Goal: Task Accomplishment & Management: Use online tool/utility

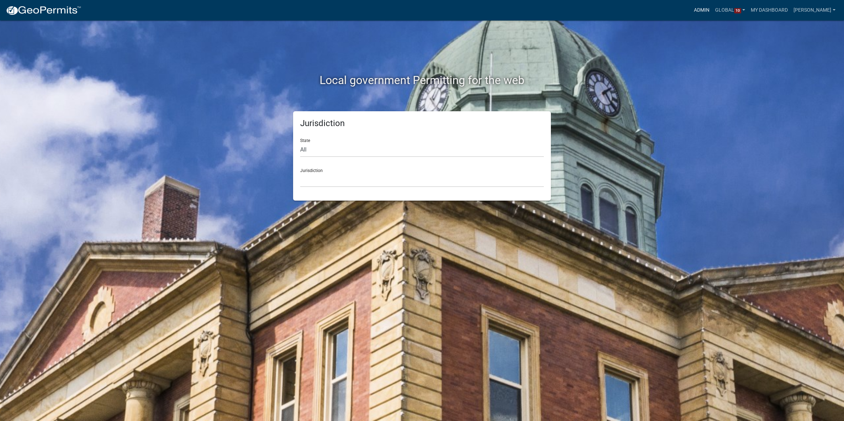
click at [691, 10] on link "Admin" at bounding box center [701, 10] width 21 height 13
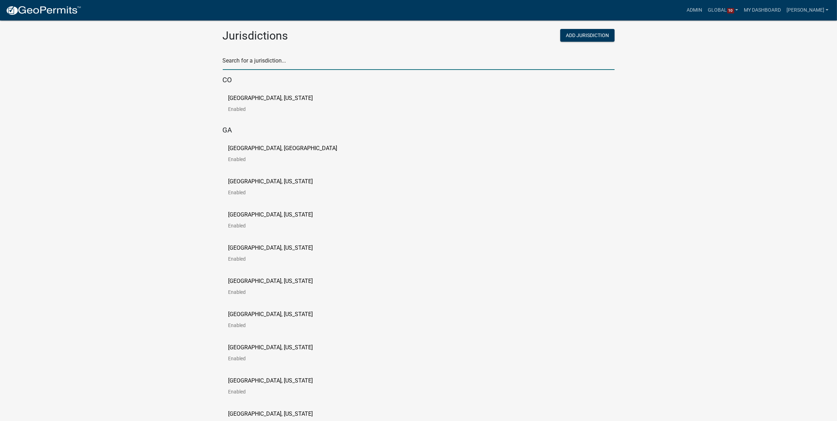
click at [367, 62] on input "text" at bounding box center [419, 62] width 392 height 14
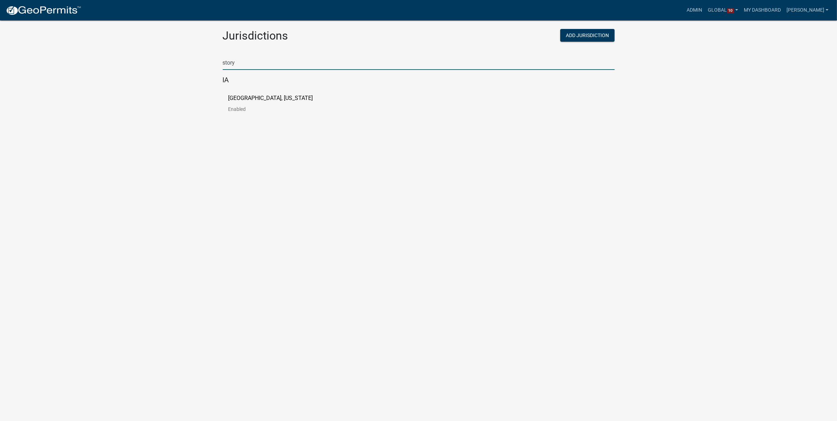
type input "story"
click at [272, 99] on p "[GEOGRAPHIC_DATA], [US_STATE]" at bounding box center [270, 98] width 85 height 6
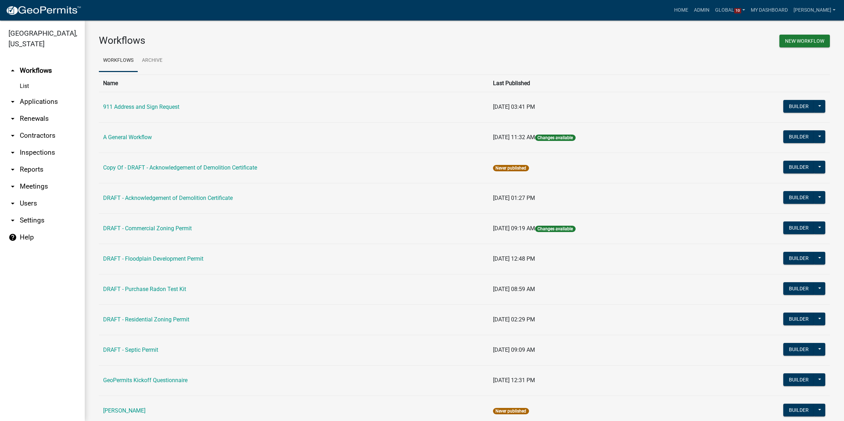
click at [47, 93] on link "arrow_drop_down Applications" at bounding box center [42, 101] width 85 height 17
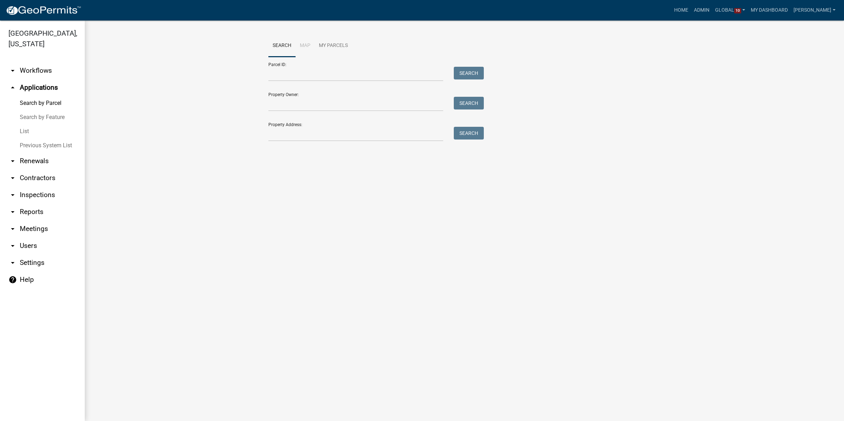
click at [41, 110] on link "Search by Feature" at bounding box center [42, 117] width 85 height 14
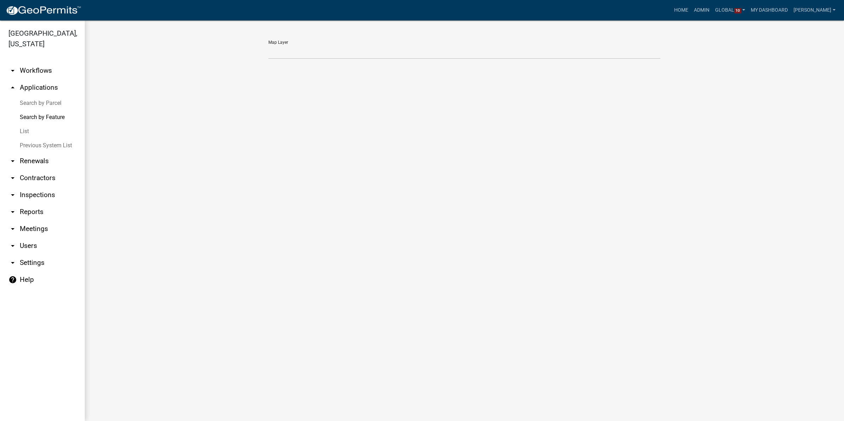
click at [40, 96] on link "Search by Parcel" at bounding box center [42, 103] width 85 height 14
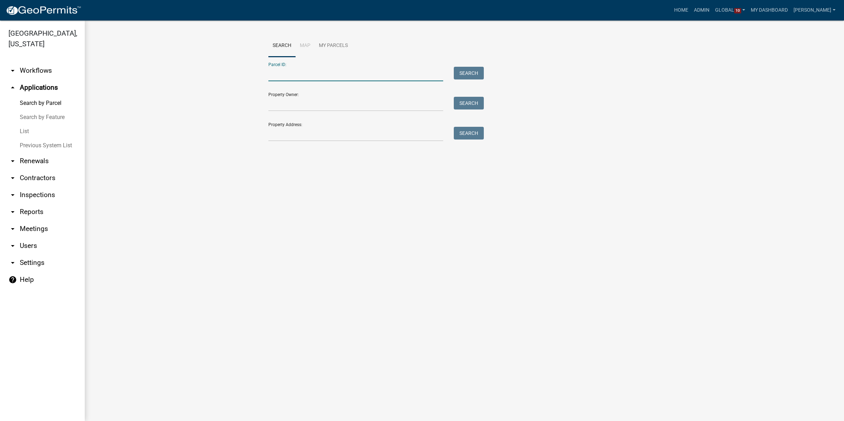
click at [383, 74] on input "Parcel ID:" at bounding box center [355, 74] width 175 height 14
click at [27, 79] on link "arrow_drop_up Applications" at bounding box center [42, 87] width 85 height 17
click at [24, 124] on link "List" at bounding box center [42, 131] width 85 height 14
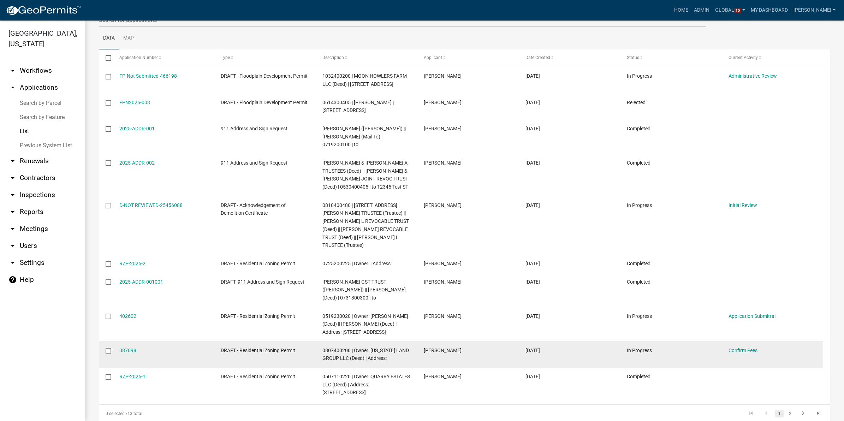
scroll to position [132, 0]
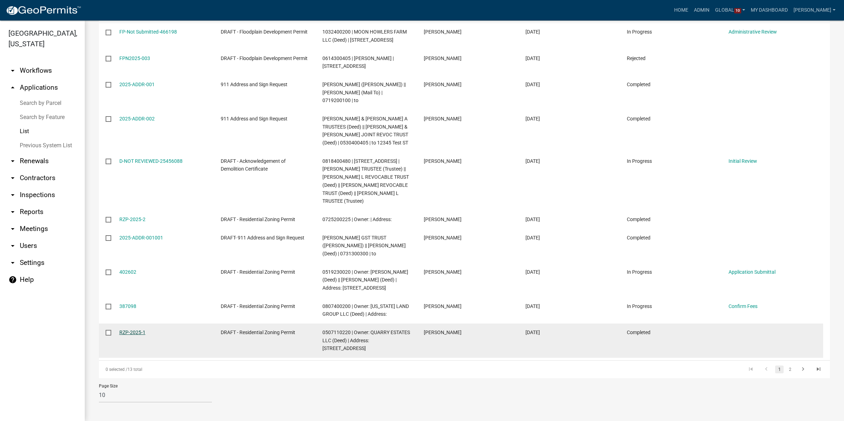
click at [124, 335] on link "RZP-2025-1" at bounding box center [132, 332] width 26 height 6
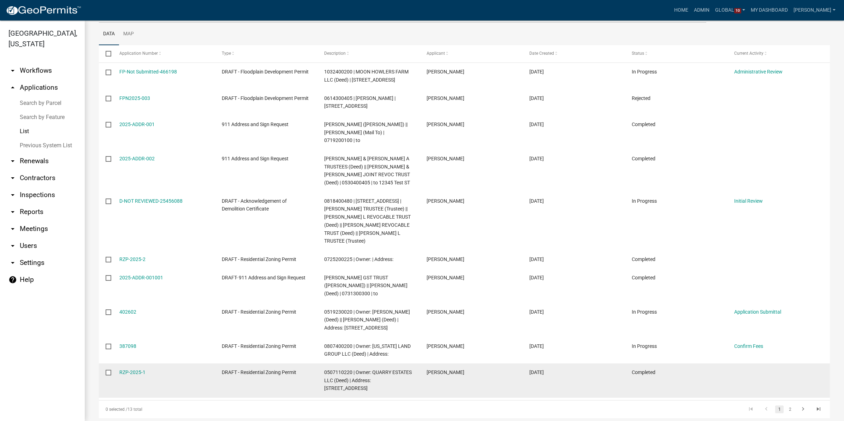
scroll to position [132, 0]
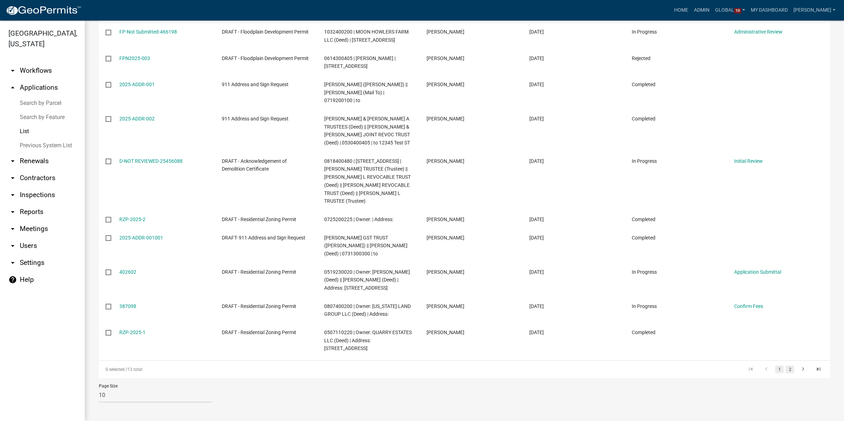
click at [785, 370] on link "2" at bounding box center [789, 369] width 8 height 8
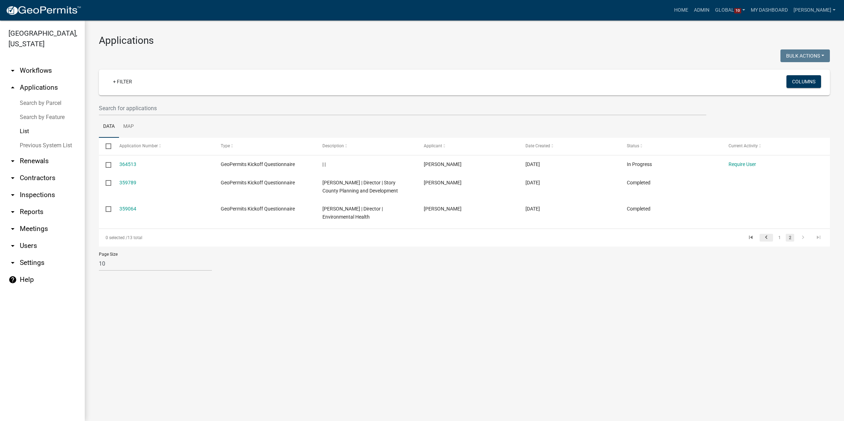
click at [764, 238] on icon "go to previous page" at bounding box center [765, 238] width 9 height 8
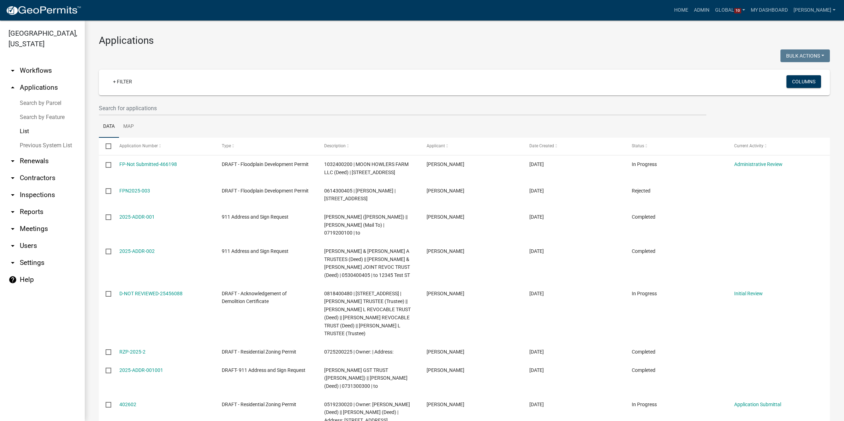
click at [36, 62] on link "arrow_drop_down Workflows" at bounding box center [42, 70] width 85 height 17
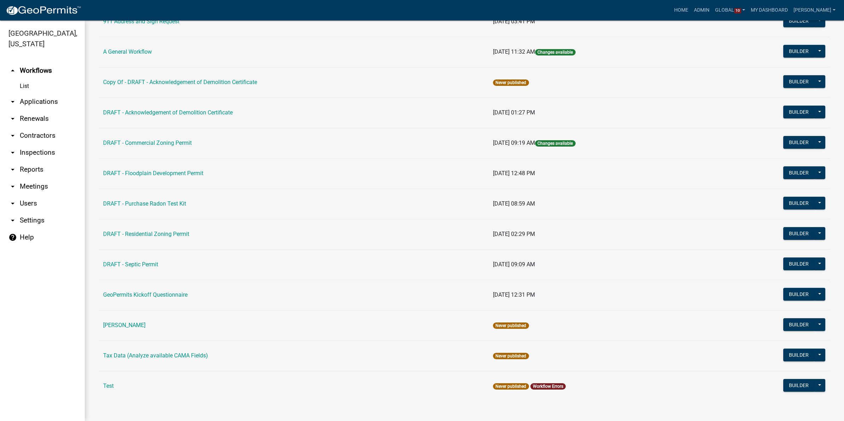
scroll to position [86, 0]
click at [188, 357] on link "Tax Data (Analyze available CAMA Fields)" at bounding box center [155, 355] width 105 height 7
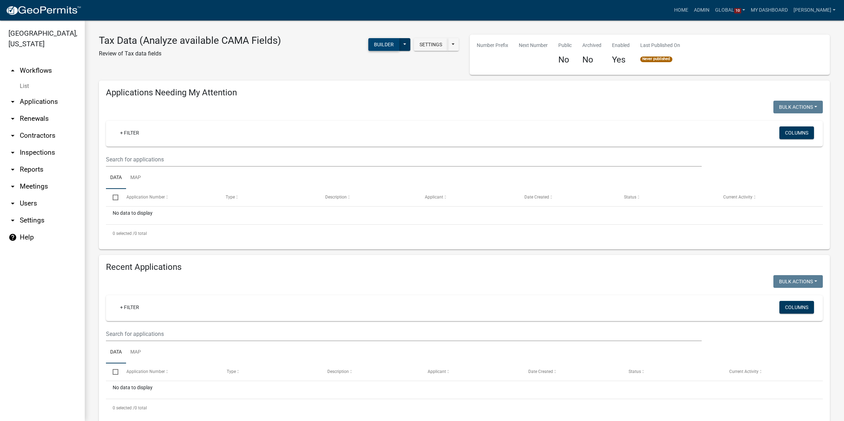
click at [378, 43] on button "Builder" at bounding box center [383, 44] width 31 height 13
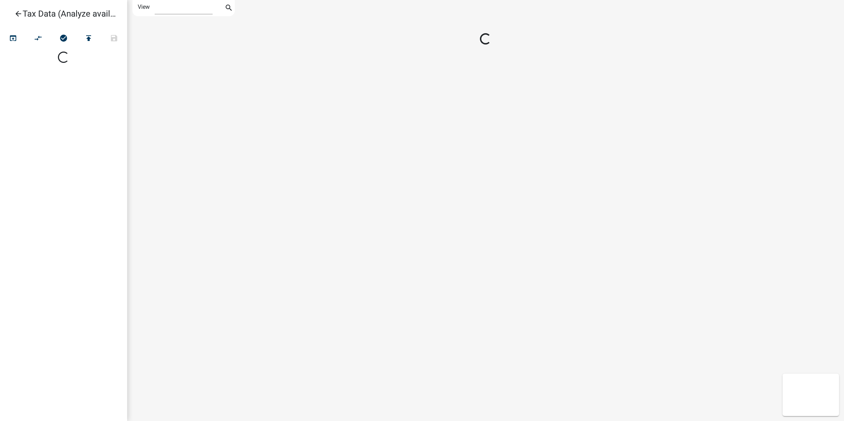
select select "1"
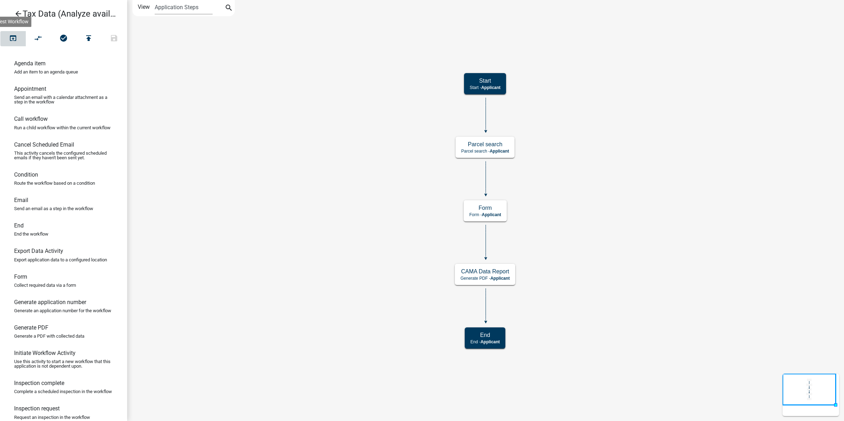
click at [12, 36] on icon "open_in_browser" at bounding box center [13, 39] width 8 height 10
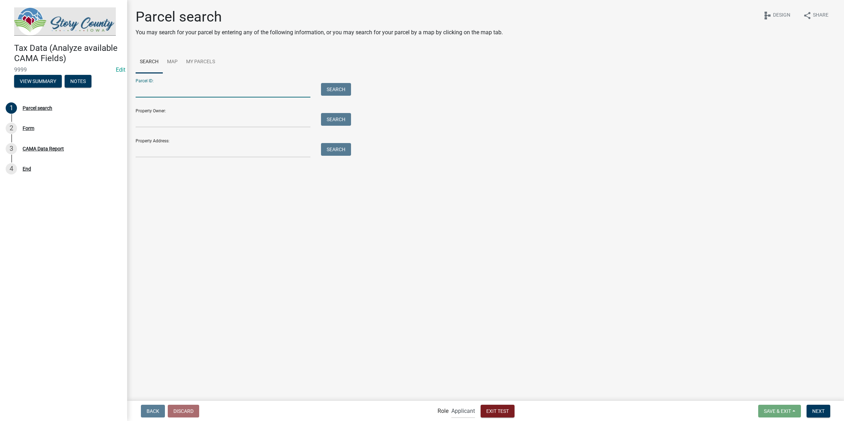
click at [227, 90] on input "Parcel ID:" at bounding box center [223, 90] width 175 height 14
click at [456, 86] on div "Parcel ID: Search Property Owner: Search Property Address: Search" at bounding box center [486, 115] width 700 height 84
click at [172, 121] on input "Property Owner:" at bounding box center [223, 120] width 175 height 14
type input "[PERSON_NAME]"
click at [331, 118] on button "Search" at bounding box center [336, 119] width 30 height 13
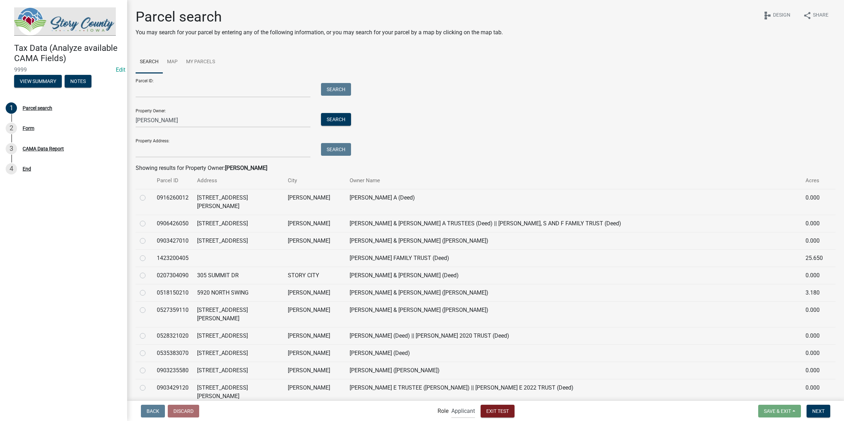
click at [148, 288] on label at bounding box center [148, 288] width 0 height 0
click at [148, 288] on input "radio" at bounding box center [150, 290] width 5 height 5
radio input "true"
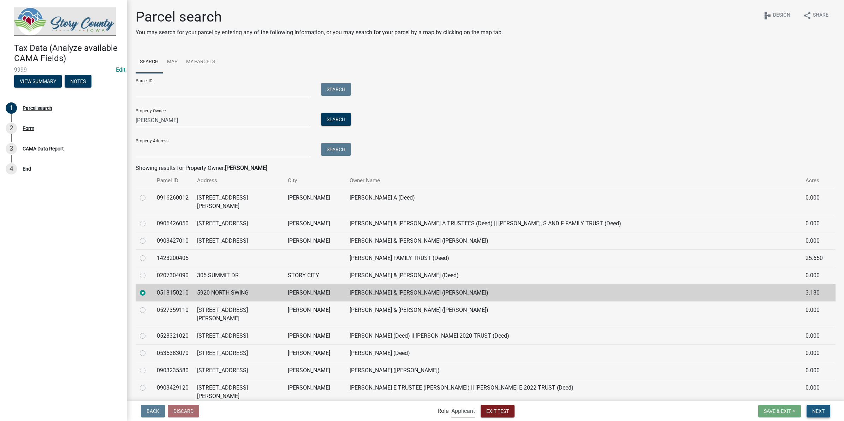
click at [828, 412] on button "Next" at bounding box center [818, 411] width 24 height 13
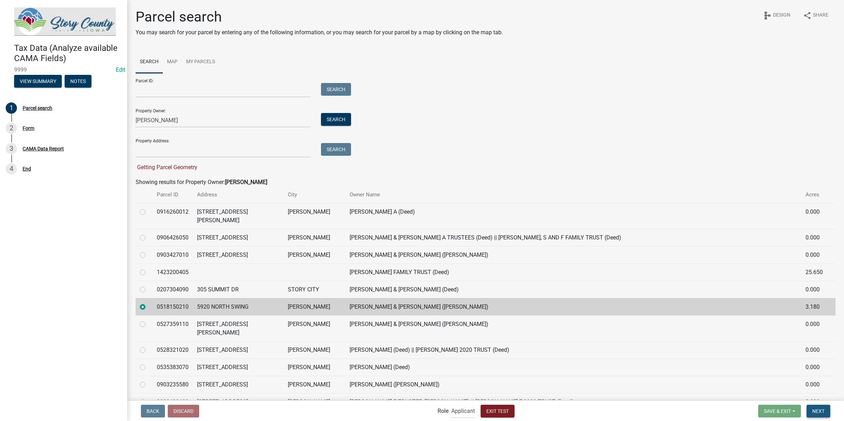
click at [818, 413] on span "Next" at bounding box center [818, 411] width 12 height 6
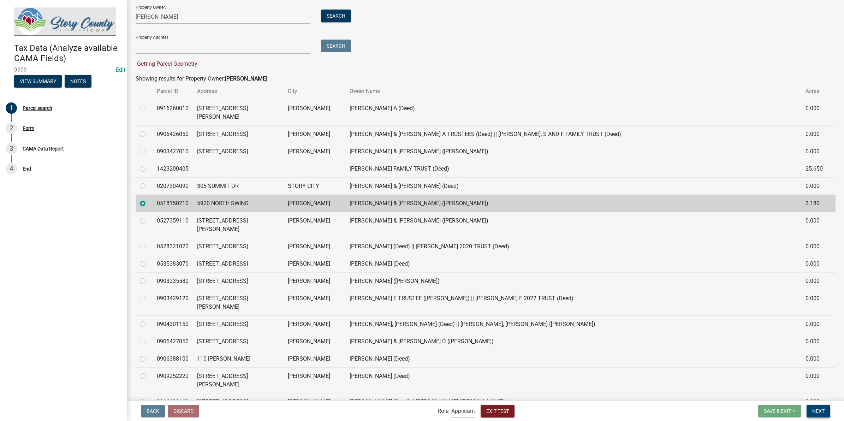
scroll to position [88, 0]
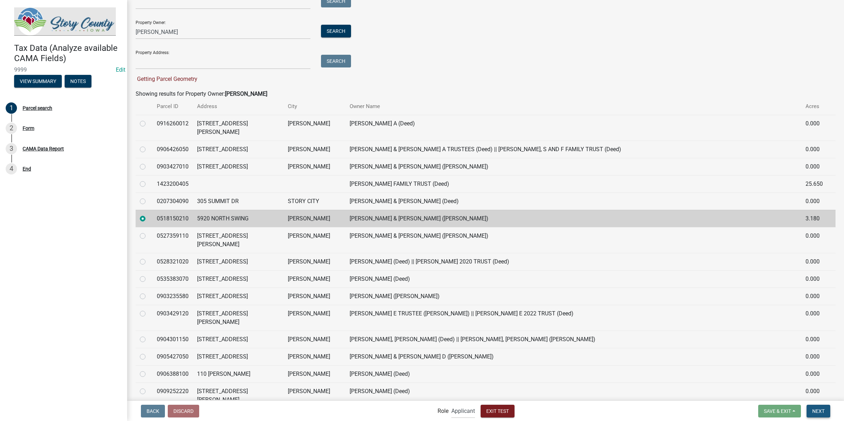
click at [818, 414] on button "Next" at bounding box center [818, 411] width 24 height 13
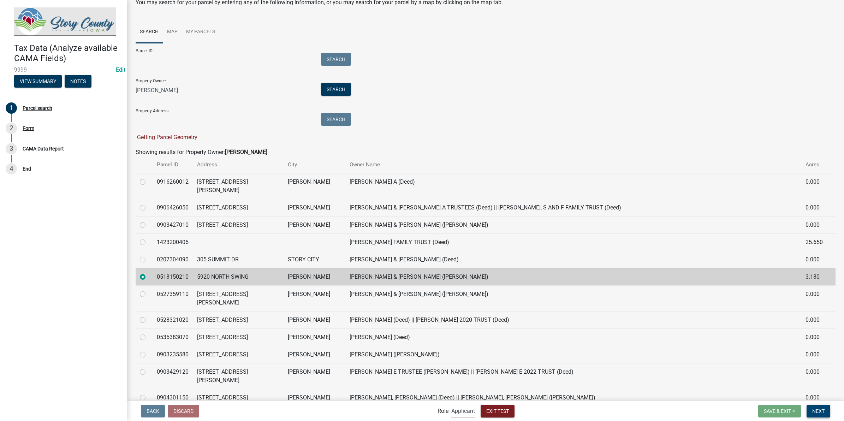
scroll to position [44, 0]
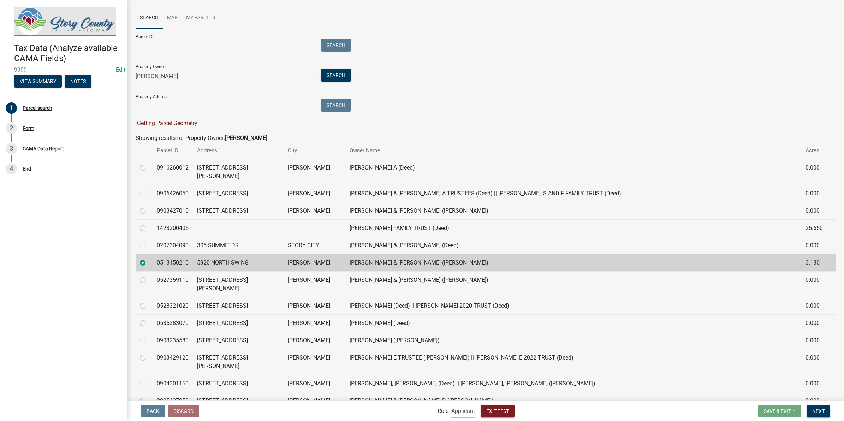
click at [148, 224] on label at bounding box center [148, 224] width 0 height 0
click at [148, 224] on input "radio" at bounding box center [150, 226] width 5 height 5
radio input "true"
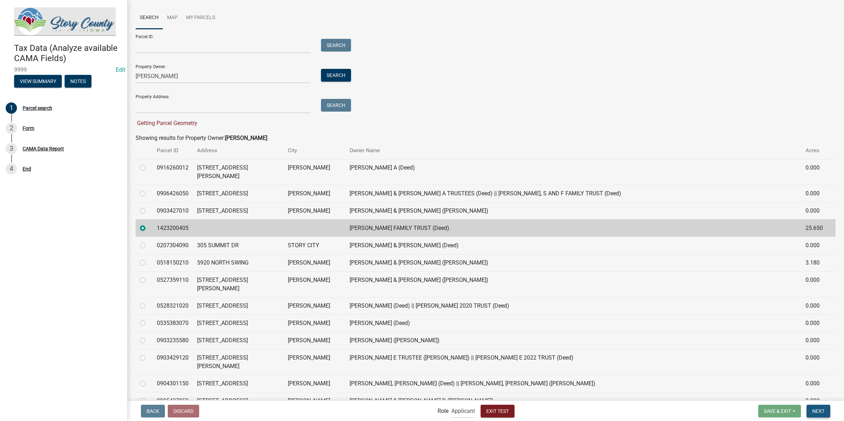
click at [815, 408] on span "Next" at bounding box center [818, 411] width 12 height 6
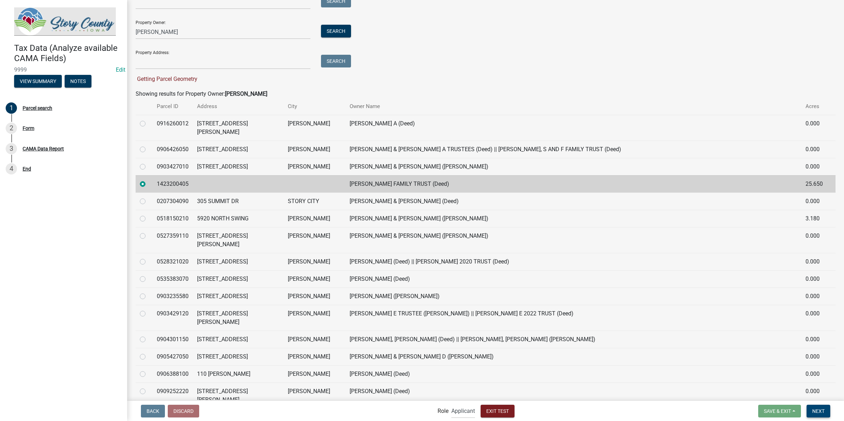
scroll to position [0, 0]
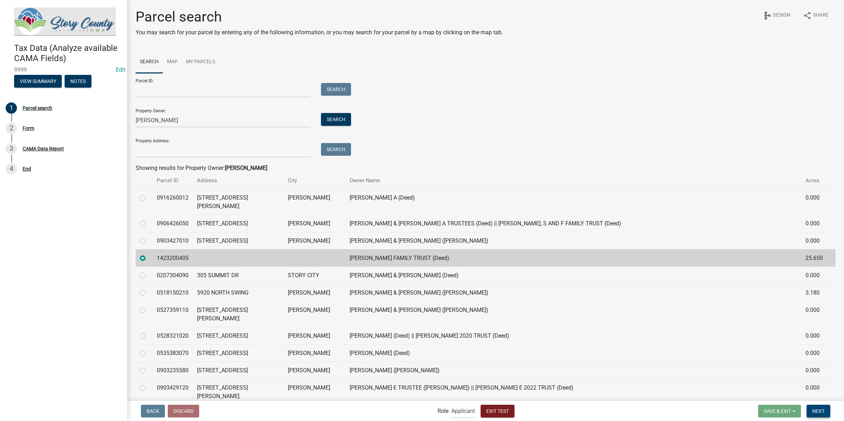
click at [815, 410] on span "Next" at bounding box center [818, 411] width 12 height 6
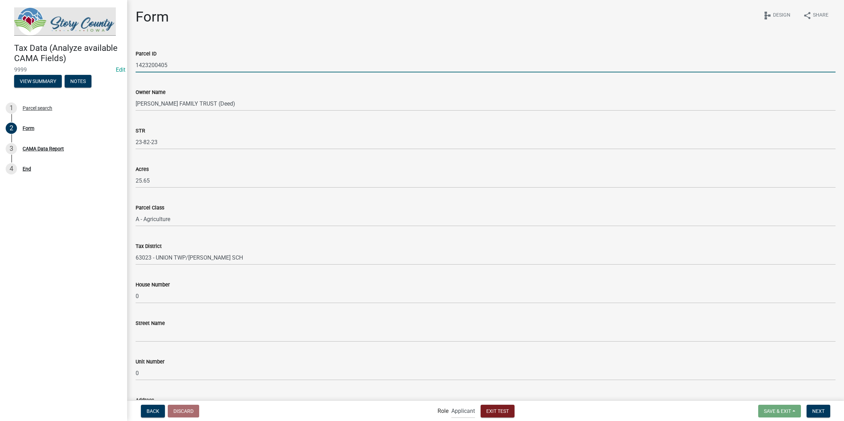
drag, startPoint x: 173, startPoint y: 66, endPoint x: 133, endPoint y: 65, distance: 39.9
click at [133, 65] on div "Parcel ID 1423200405" at bounding box center [485, 56] width 710 height 33
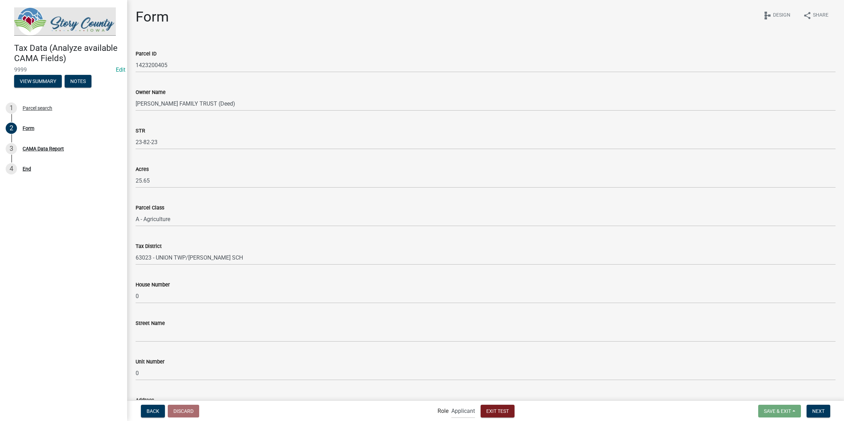
click at [364, 43] on div "Parcel ID 1423200405" at bounding box center [486, 56] width 700 height 33
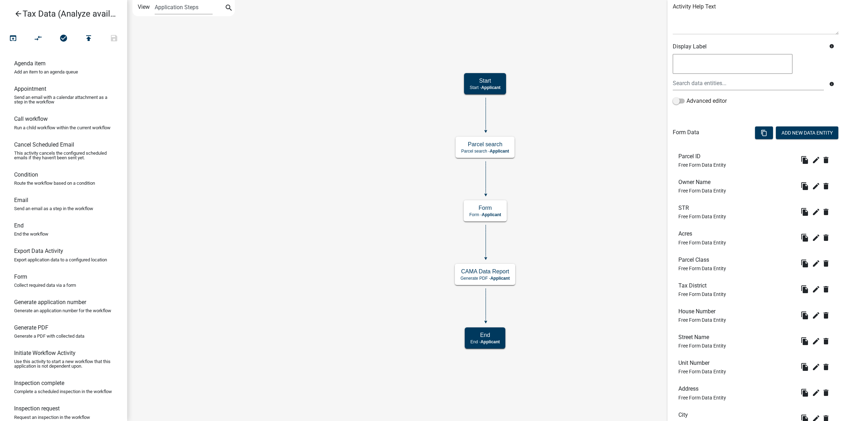
scroll to position [132, 0]
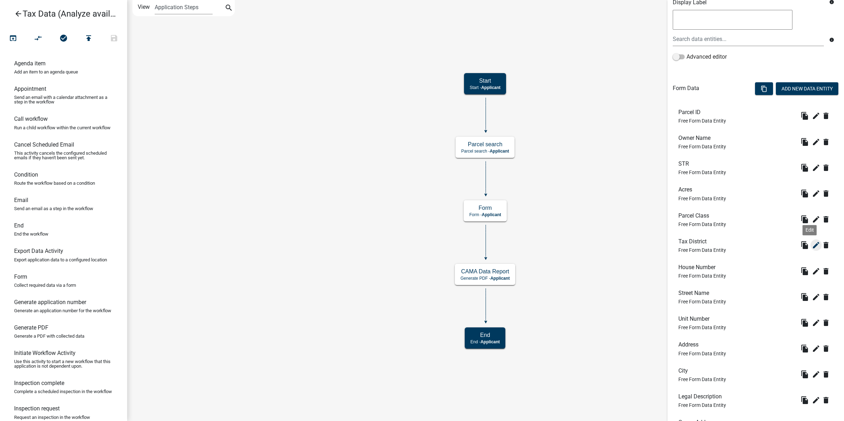
click at [812, 246] on icon "edit" at bounding box center [816, 245] width 8 height 8
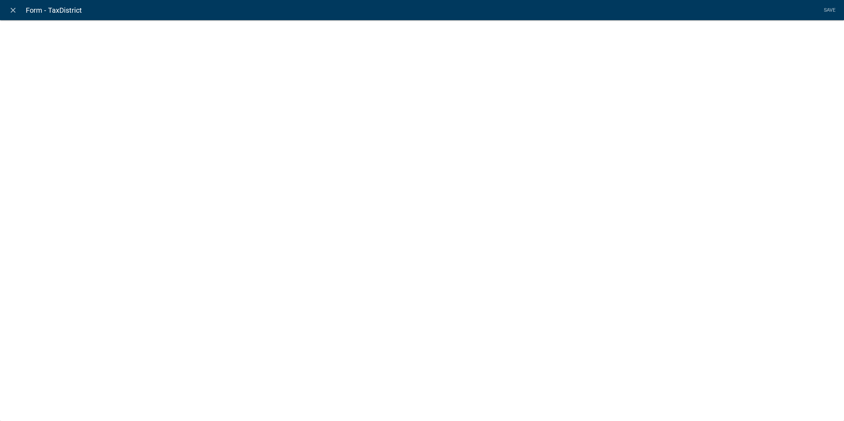
select select "1: Object"
select select "11: Object"
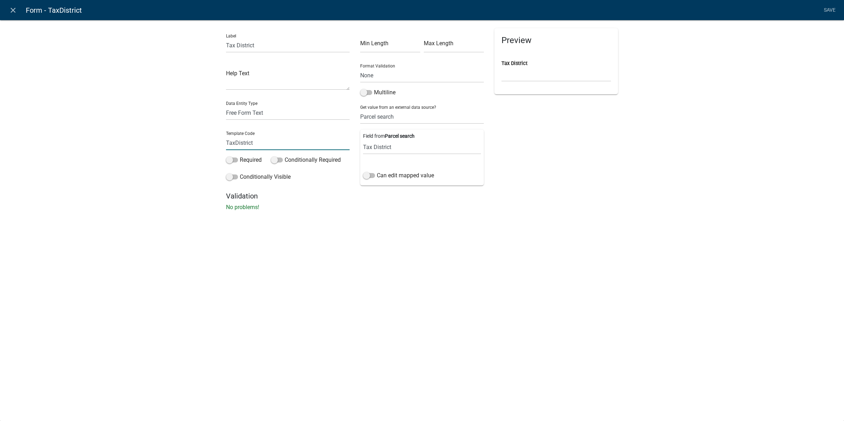
click at [246, 144] on input "TaxDistrict" at bounding box center [288, 143] width 124 height 14
click at [387, 149] on select "Parcel ID Owner Name Owner City Owner State Owner Zip Owner Address 1 Owner Add…" at bounding box center [422, 147] width 118 height 14
click at [363, 140] on select "Parcel ID Owner Name Owner City Owner State Owner Zip Owner Address 1 Owner Add…" at bounding box center [422, 147] width 118 height 14
click at [625, 244] on div "close Form - TaxDistrict Save Label Tax District Help Text Data Entity Type Fre…" at bounding box center [422, 210] width 844 height 421
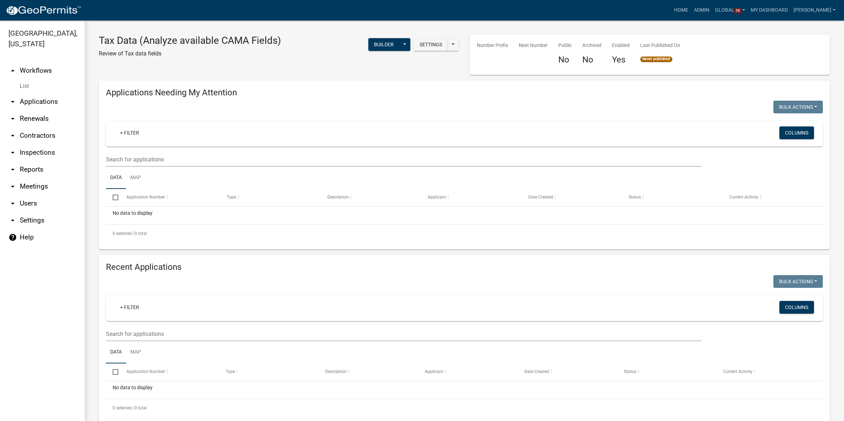
click at [43, 93] on link "arrow_drop_down Applications" at bounding box center [42, 101] width 85 height 17
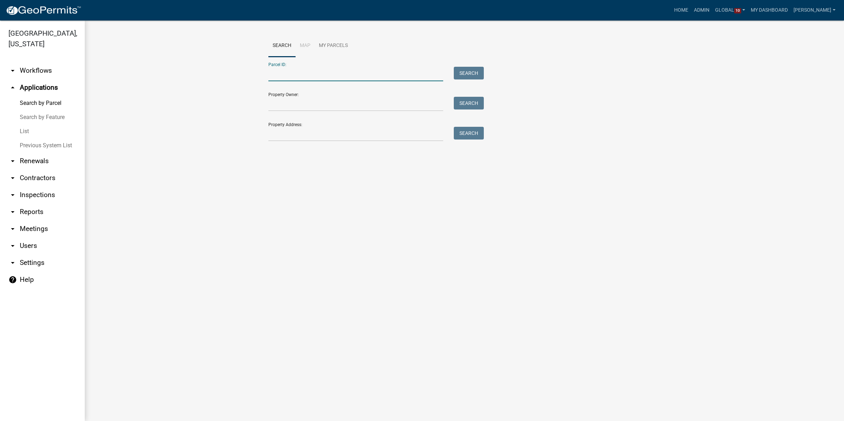
click at [308, 73] on input "Parcel ID:" at bounding box center [355, 74] width 175 height 14
paste input "1423200405"
type input "1423200405"
click at [470, 73] on button "Search" at bounding box center [469, 73] width 30 height 13
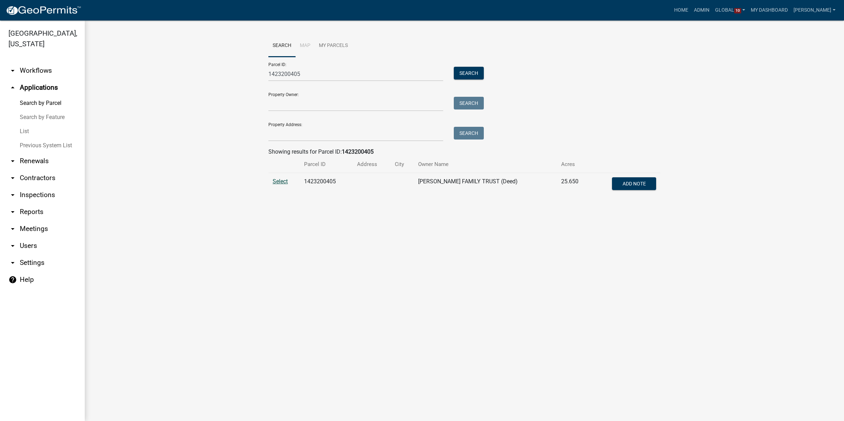
click at [277, 182] on span "Select" at bounding box center [280, 181] width 15 height 7
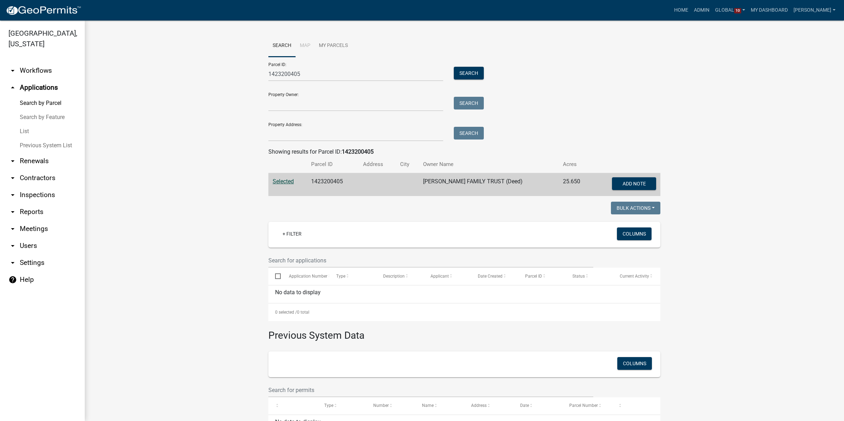
click at [37, 62] on link "arrow_drop_down Workflows" at bounding box center [42, 70] width 85 height 17
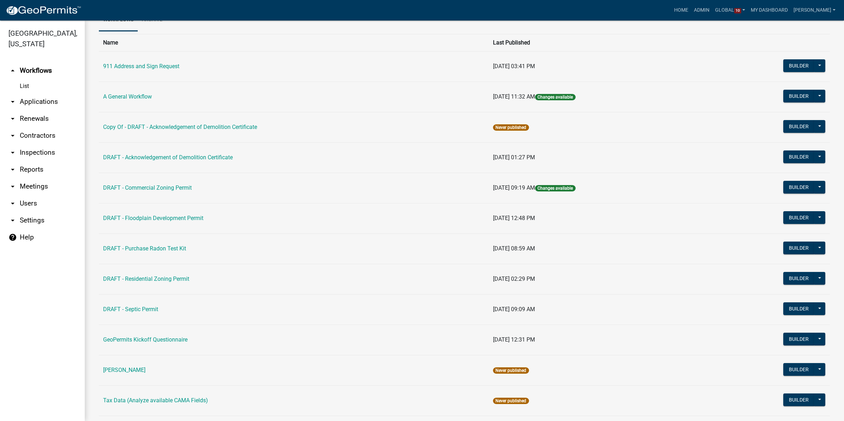
scroll to position [86, 0]
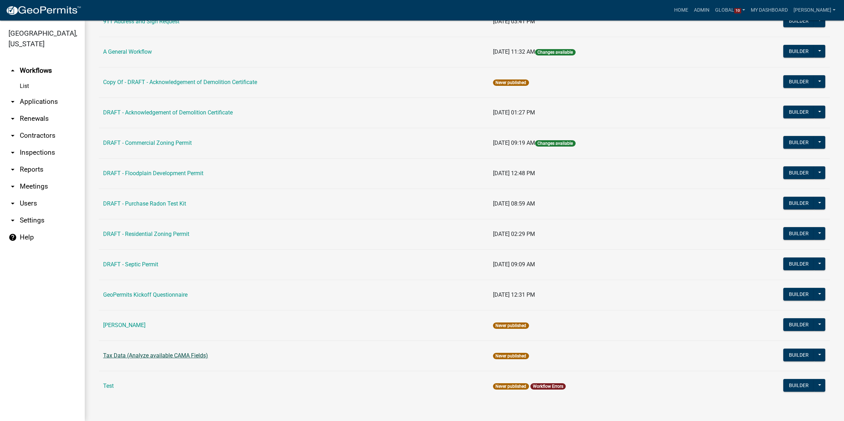
click at [119, 355] on link "Tax Data (Analyze available CAMA Fields)" at bounding box center [155, 355] width 105 height 7
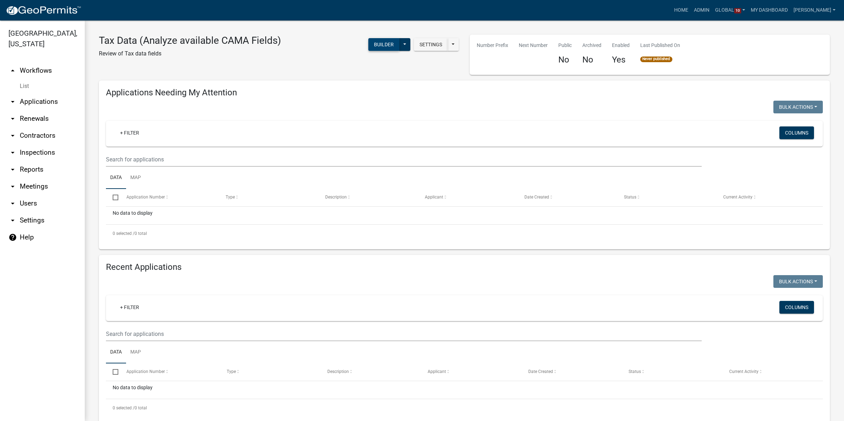
click at [378, 47] on button "Builder" at bounding box center [383, 44] width 31 height 13
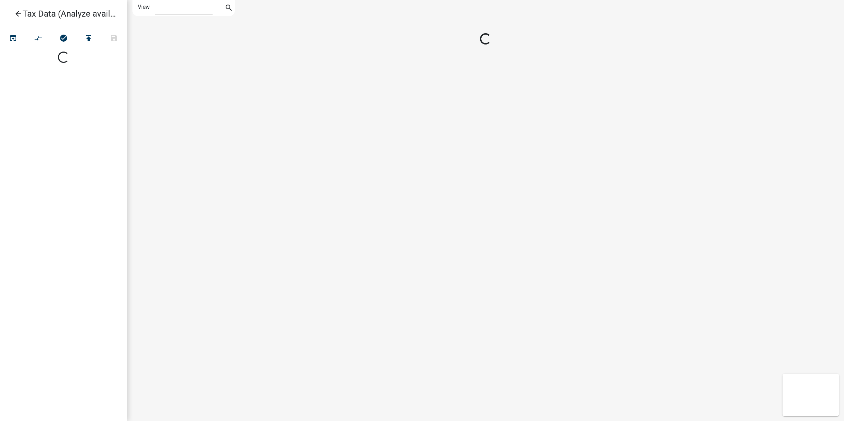
select select "1"
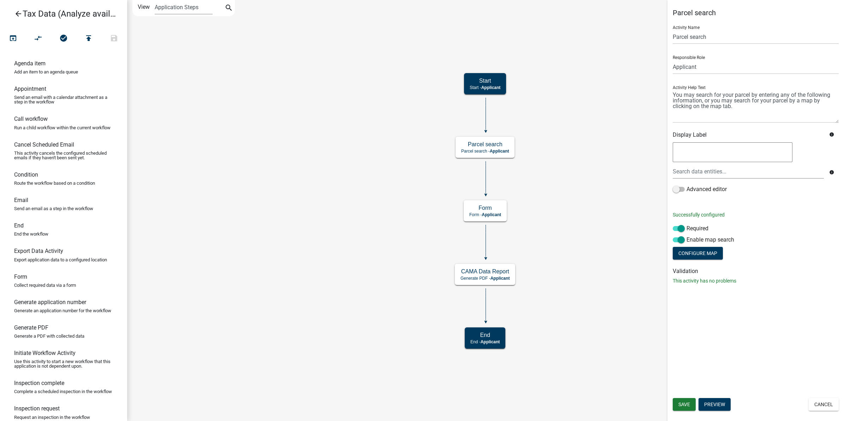
click at [619, 166] on icon "Start Start - Applicant Parcel search Parcel search - Applicant Form Form - App…" at bounding box center [485, 210] width 716 height 420
click at [8, 35] on button "open_in_browser" at bounding box center [12, 38] width 25 height 15
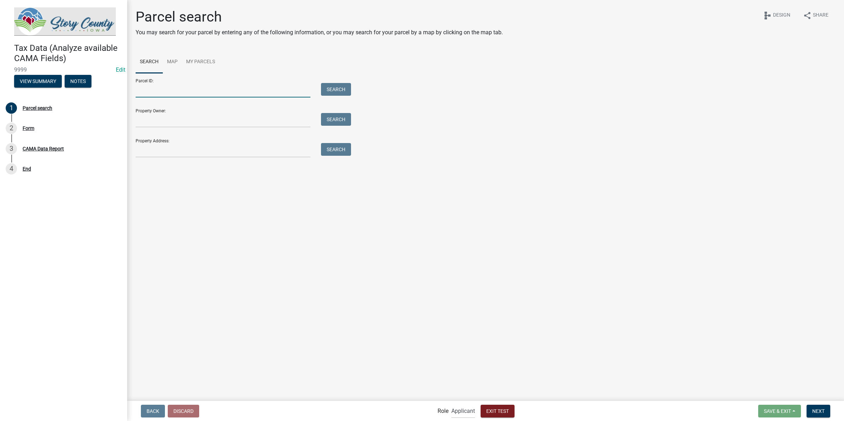
click at [173, 85] on input "Parcel ID:" at bounding box center [223, 90] width 175 height 14
type input "143200405"
click at [347, 89] on button "Search" at bounding box center [336, 89] width 30 height 13
drag, startPoint x: 179, startPoint y: 92, endPoint x: 136, endPoint y: 91, distance: 42.7
click at [136, 91] on input "143200405" at bounding box center [223, 90] width 175 height 14
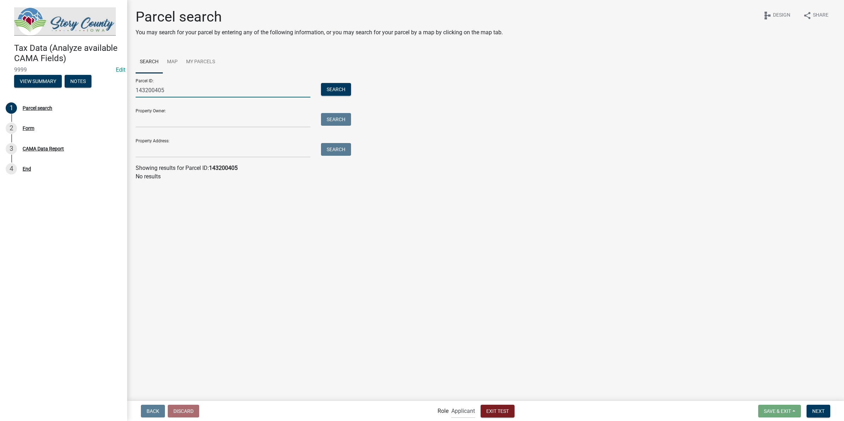
click at [174, 88] on input "143200405" at bounding box center [223, 90] width 175 height 14
drag, startPoint x: 149, startPoint y: 85, endPoint x: 109, endPoint y: 79, distance: 41.0
click at [109, 79] on div "Tax Data (Analyze available CAMA Fields) 9999 Edit View Summary Notes 1 Parcel …" at bounding box center [422, 210] width 844 height 421
paste input "1423200405"
type input "1423200405"
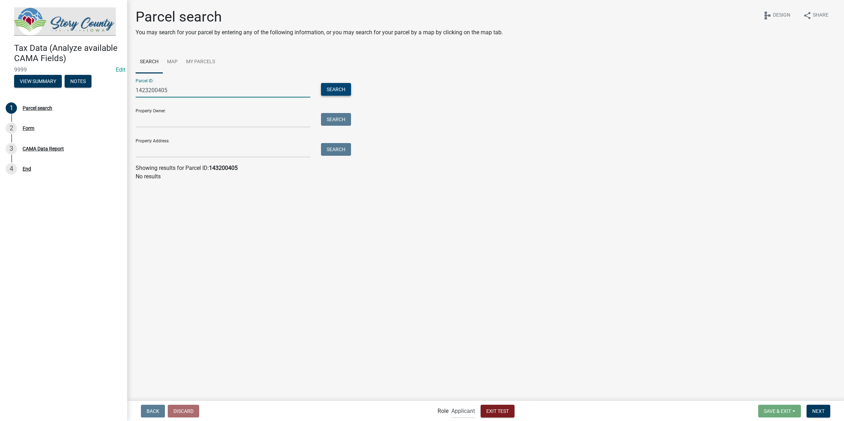
click at [336, 89] on button "Search" at bounding box center [336, 89] width 30 height 13
click at [139, 196] on td at bounding box center [160, 197] width 48 height 17
click at [148, 193] on label at bounding box center [148, 193] width 0 height 0
click at [148, 197] on input "radio" at bounding box center [150, 195] width 5 height 5
radio input "true"
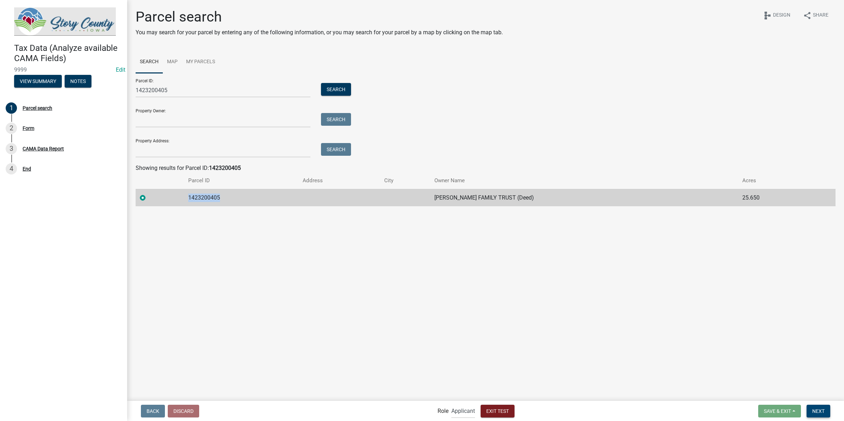
click at [812, 410] on span "Next" at bounding box center [818, 411] width 12 height 6
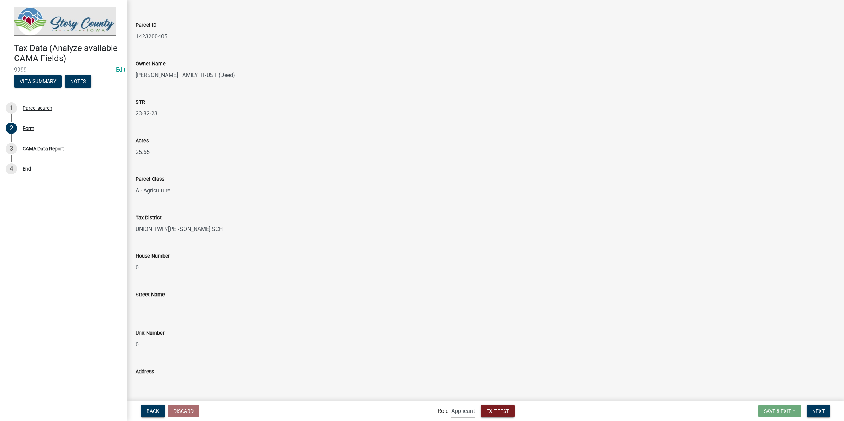
scroll to position [44, 0]
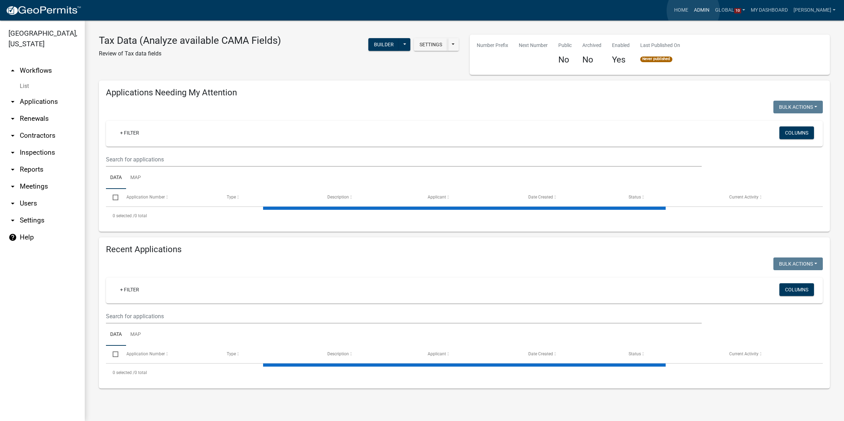
click at [693, 11] on link "Admin" at bounding box center [701, 10] width 21 height 13
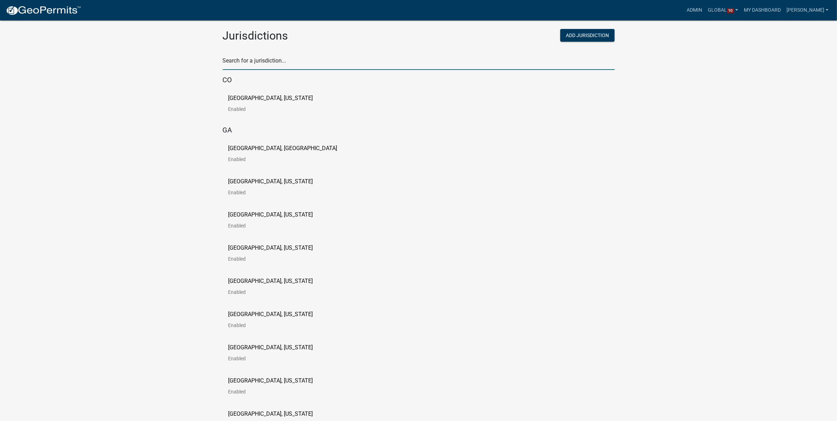
click at [278, 59] on input "text" at bounding box center [419, 62] width 392 height 14
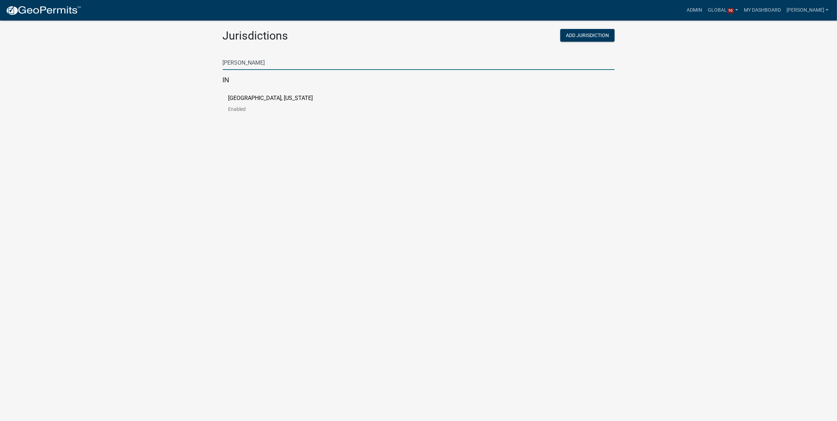
type input "[PERSON_NAME]"
click at [239, 95] on p "[GEOGRAPHIC_DATA], [US_STATE]" at bounding box center [270, 98] width 85 height 6
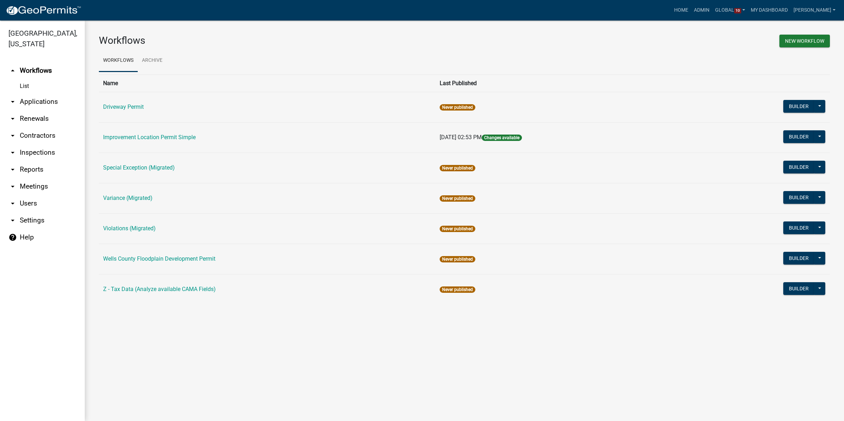
click at [262, 368] on main "Workflows New Workflow Workflows Archive Name Last Published Driveway Permit Ne…" at bounding box center [464, 220] width 759 height 400
click at [31, 93] on link "arrow_drop_down Applications" at bounding box center [42, 101] width 85 height 17
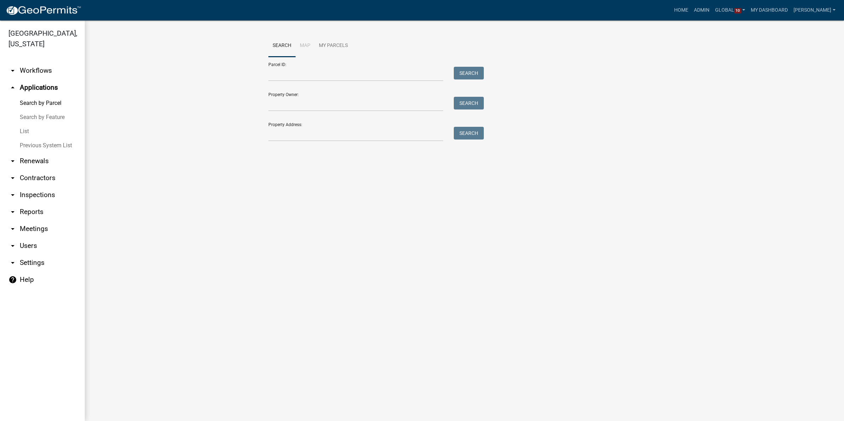
click at [24, 124] on link "List" at bounding box center [42, 131] width 85 height 14
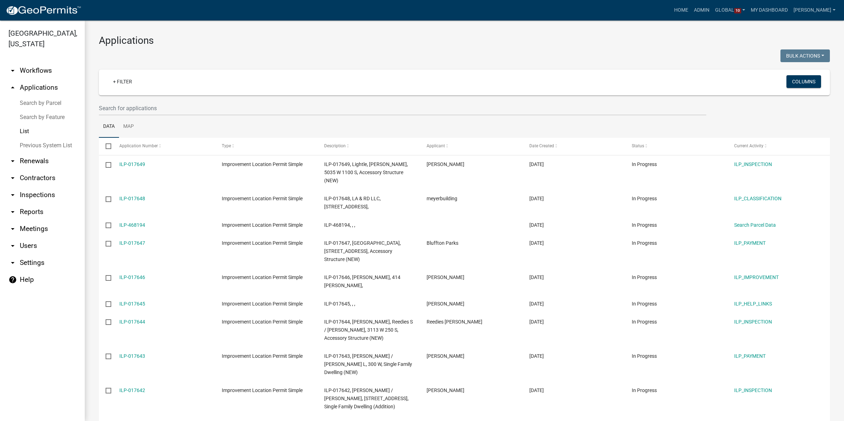
click at [35, 96] on link "Search by Parcel" at bounding box center [42, 103] width 85 height 14
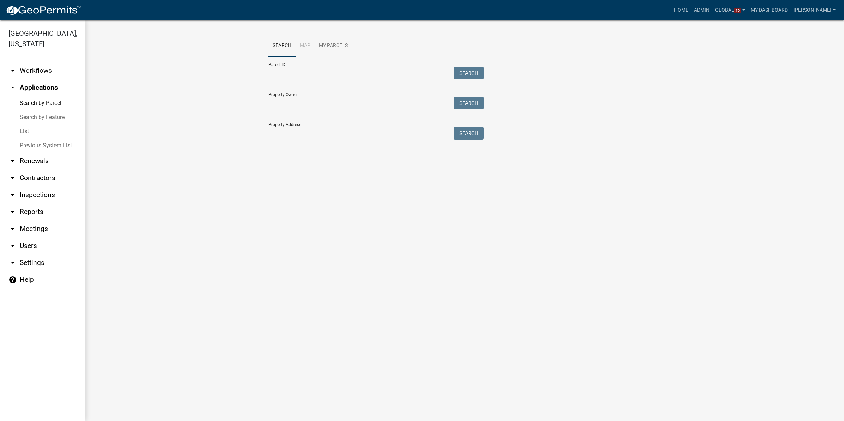
click at [334, 74] on input "Parcel ID:" at bounding box center [355, 74] width 175 height 14
paste input "90-11-15-400-001.000-001"
type input "90-11-15-400-001.000-001"
click at [468, 73] on button "Search" at bounding box center [469, 73] width 30 height 13
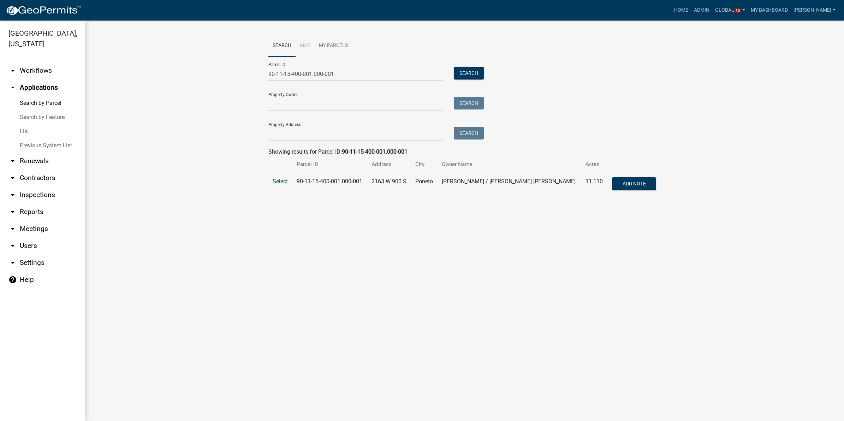
click at [276, 181] on span "Select" at bounding box center [280, 181] width 15 height 7
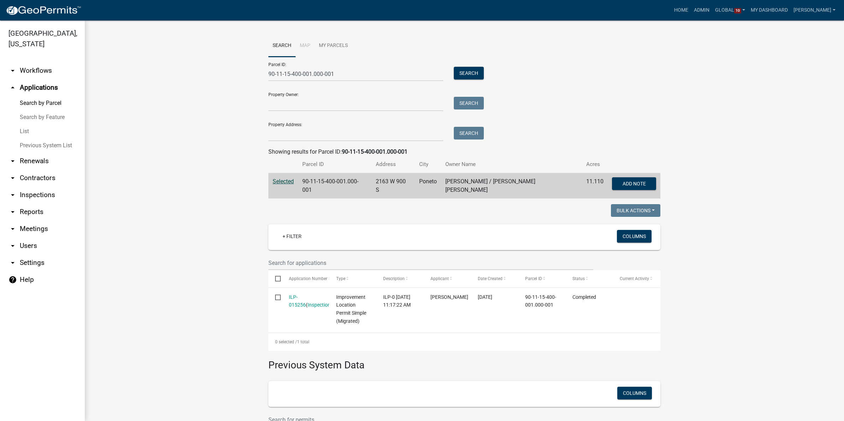
click at [36, 79] on link "arrow_drop_up Applications" at bounding box center [42, 87] width 85 height 17
click at [25, 124] on link "List" at bounding box center [42, 131] width 85 height 14
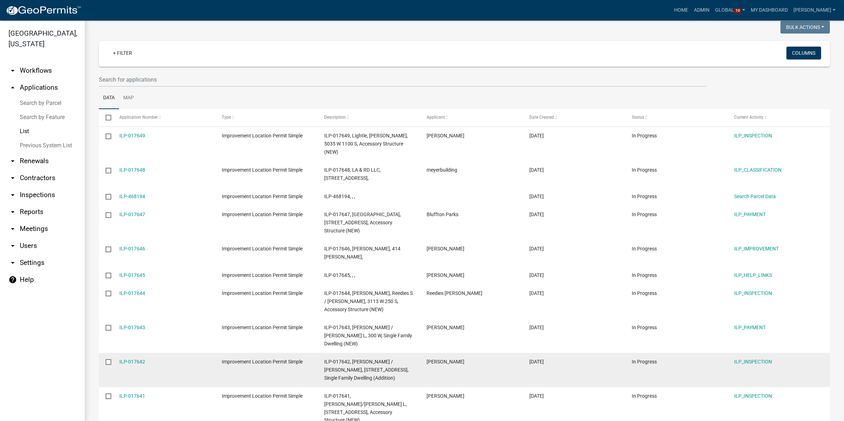
scroll to position [44, 0]
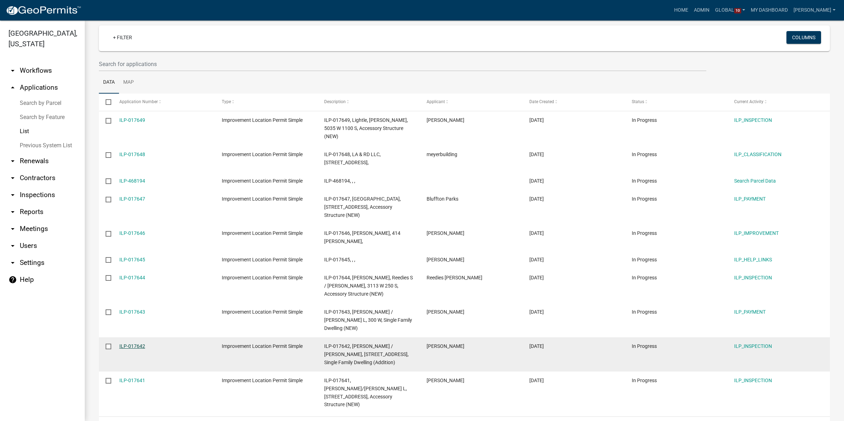
click at [125, 343] on link "ILP-017642" at bounding box center [132, 346] width 26 height 6
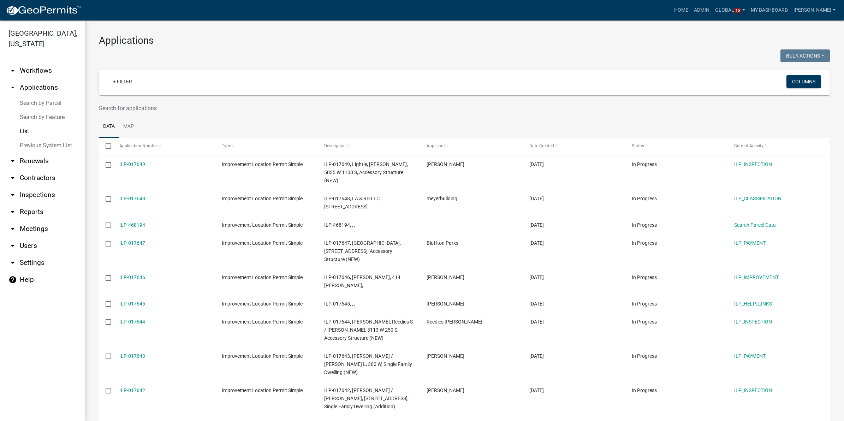
click at [43, 62] on link "arrow_drop_down Workflows" at bounding box center [42, 70] width 85 height 17
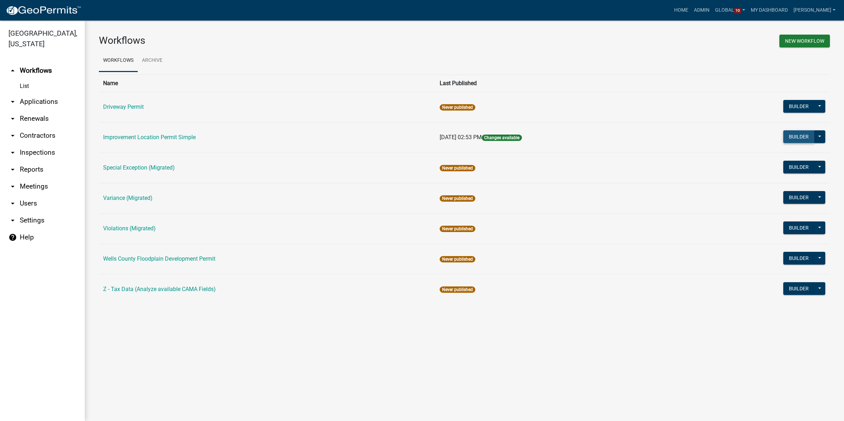
click at [798, 136] on button "Builder" at bounding box center [798, 136] width 31 height 13
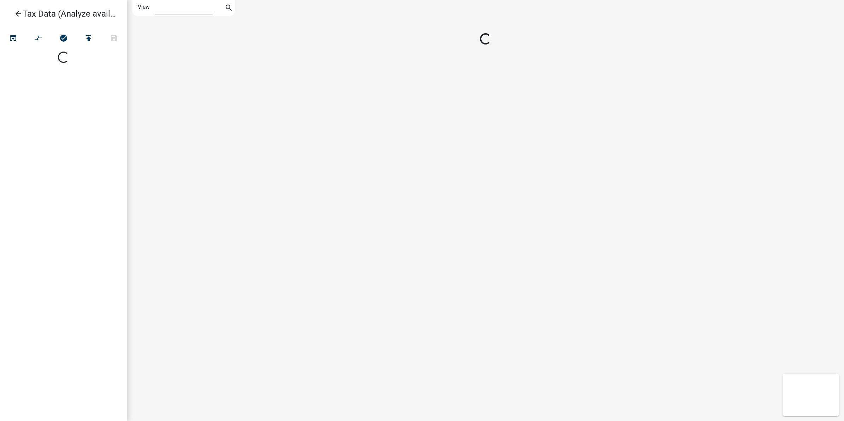
select select "1"
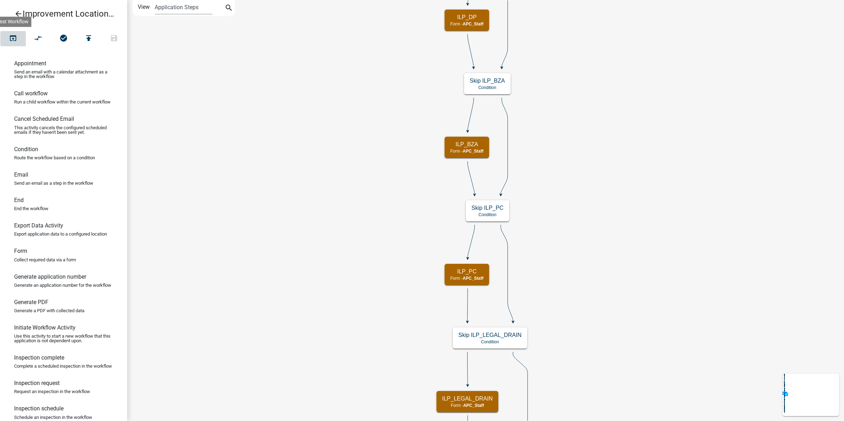
click at [15, 39] on icon "open_in_browser" at bounding box center [13, 39] width 8 height 10
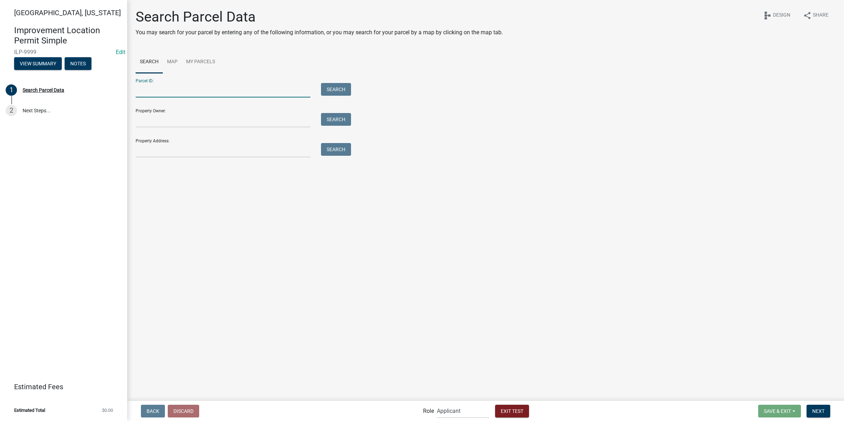
click at [221, 89] on input "Parcel ID:" at bounding box center [223, 90] width 175 height 14
paste input "90-11-15-400-001.000-001"
type input "90-11-15-400-001.000-001"
click at [338, 86] on button "Search" at bounding box center [336, 89] width 30 height 13
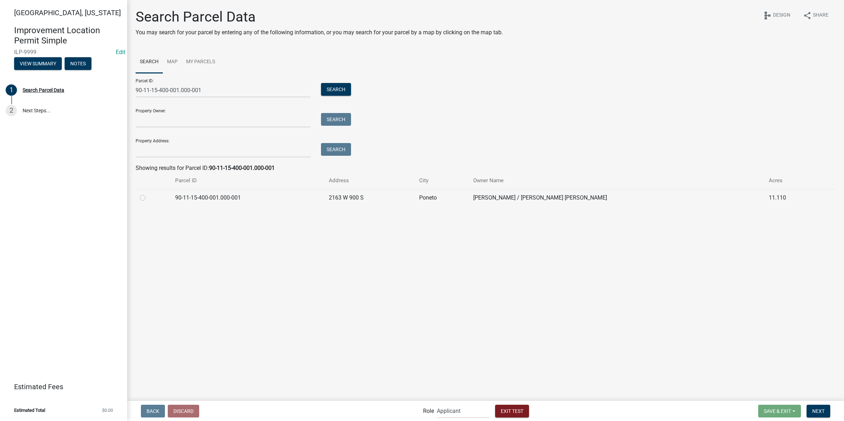
click at [148, 193] on label at bounding box center [148, 193] width 0 height 0
click at [148, 198] on input "radio" at bounding box center [150, 195] width 5 height 5
radio input "true"
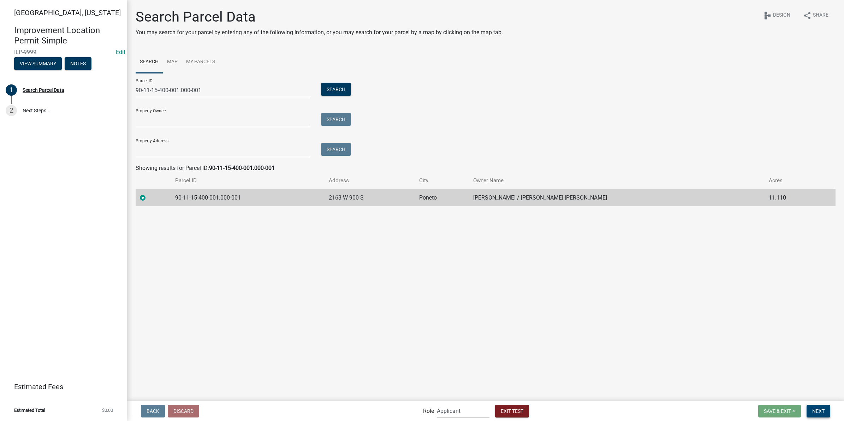
click at [821, 415] on button "Next" at bounding box center [818, 411] width 24 height 13
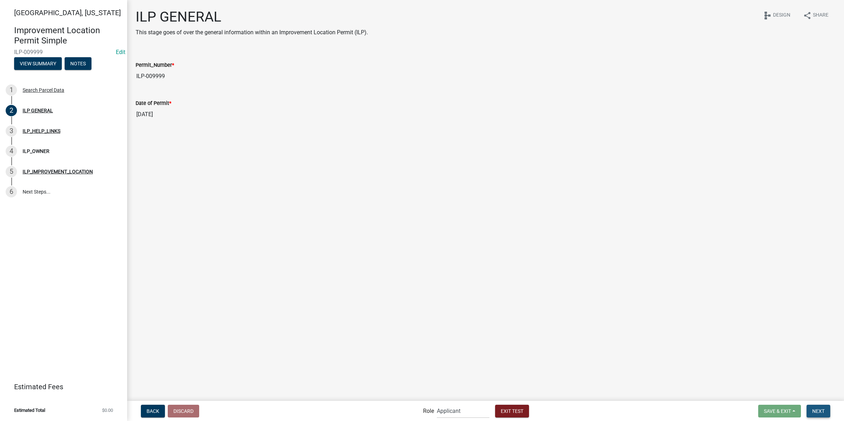
click at [819, 412] on span "Next" at bounding box center [818, 411] width 12 height 6
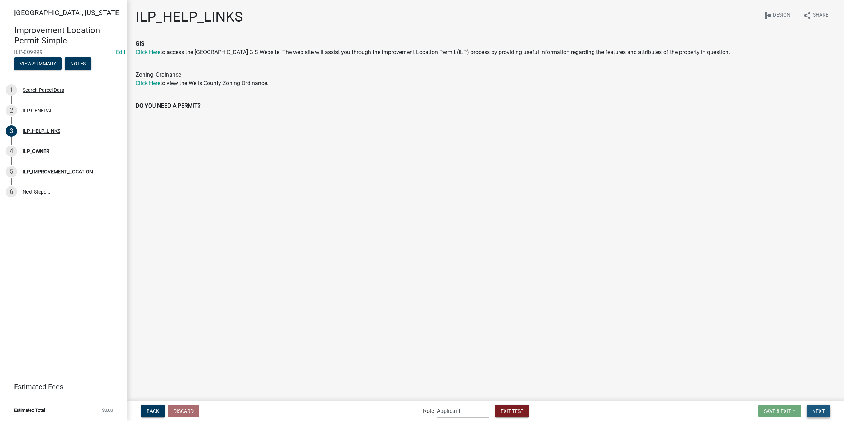
click at [821, 413] on span "Next" at bounding box center [818, 411] width 12 height 6
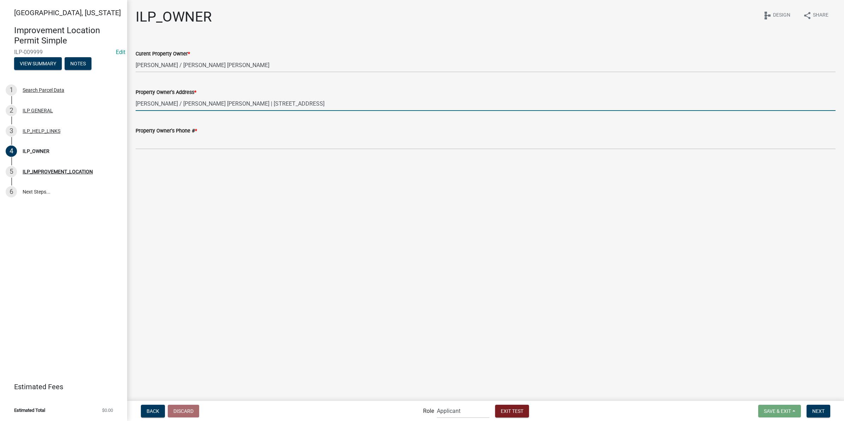
click at [299, 102] on input "[PERSON_NAME] / [PERSON_NAME] [PERSON_NAME] | [STREET_ADDRESS]" at bounding box center [486, 103] width 700 height 14
